Goal: Check status: Check status

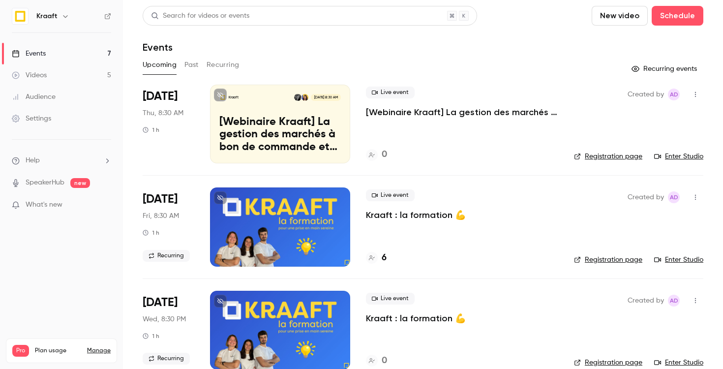
click at [611, 258] on link "Registration page" at bounding box center [608, 260] width 68 height 10
click at [621, 261] on link "Registration page" at bounding box center [608, 260] width 68 height 10
click at [624, 259] on link "Registration page" at bounding box center [608, 260] width 68 height 10
click at [383, 258] on h4 "6" at bounding box center [383, 257] width 5 height 13
click at [604, 256] on link "Registration page" at bounding box center [608, 260] width 68 height 10
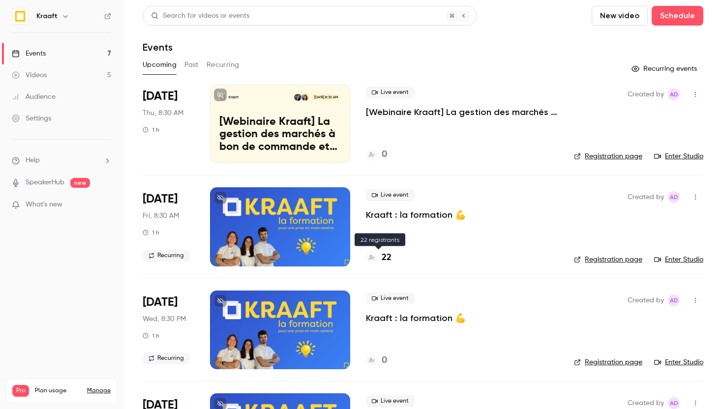
click at [387, 260] on h4 "22" at bounding box center [386, 257] width 10 height 13
